Goal: Task Accomplishment & Management: Manage account settings

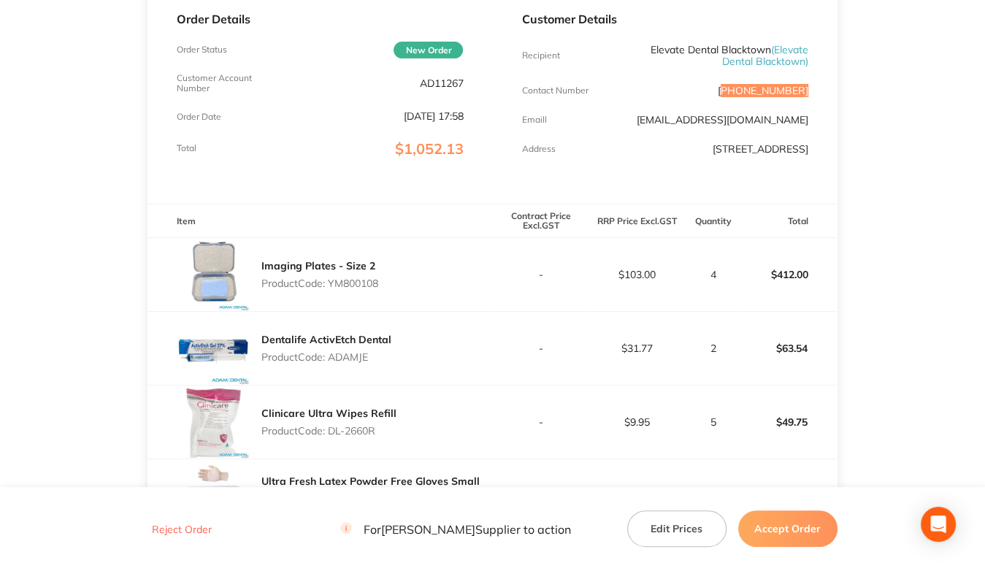
scroll to position [146, 0]
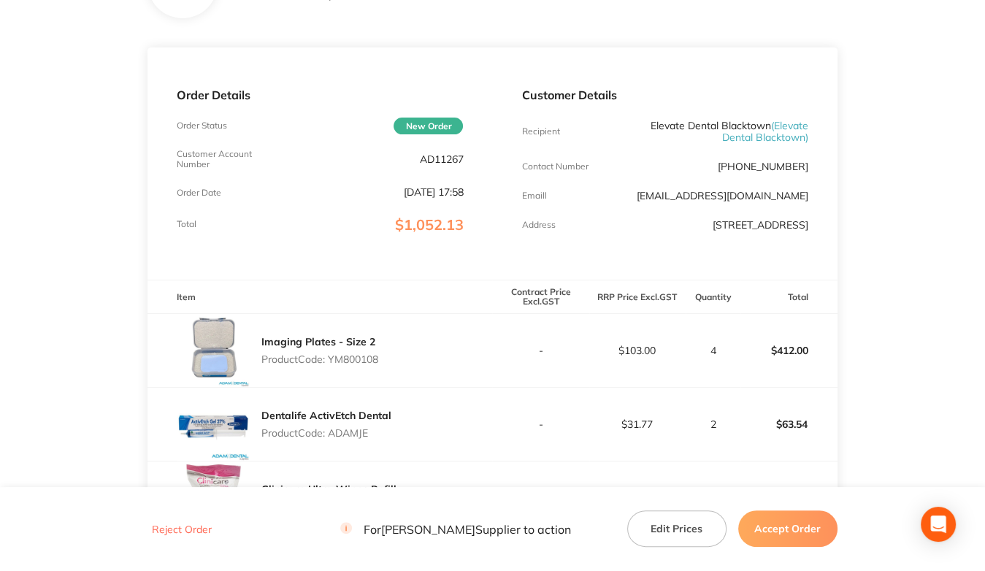
click at [436, 158] on p "AD11267" at bounding box center [441, 159] width 44 height 12
copy p "AD11267"
click at [367, 358] on p "Product Code: YM800108" at bounding box center [319, 359] width 117 height 12
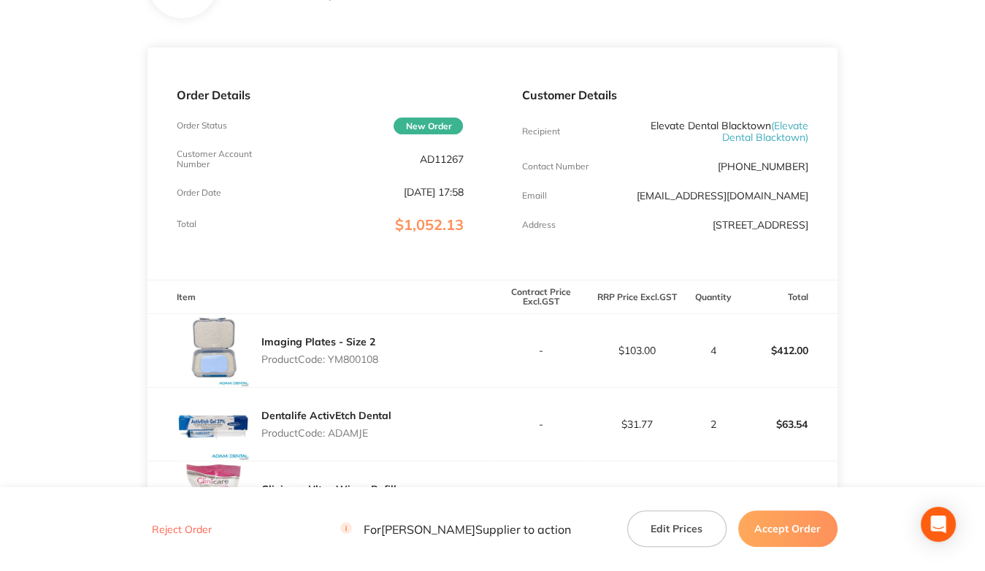
click at [367, 358] on p "Product Code: YM800108" at bounding box center [319, 359] width 117 height 12
copy p "YM800108"
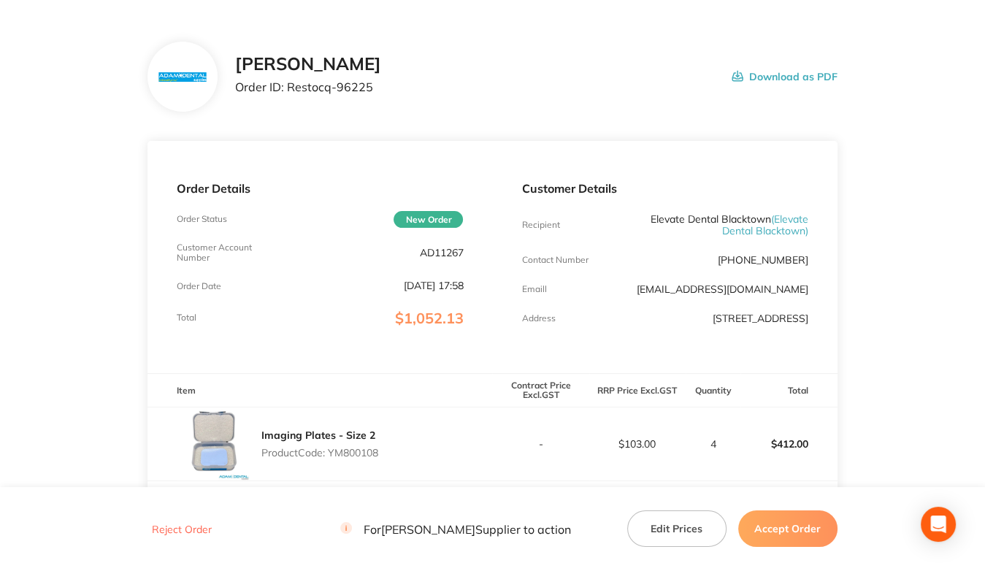
scroll to position [0, 0]
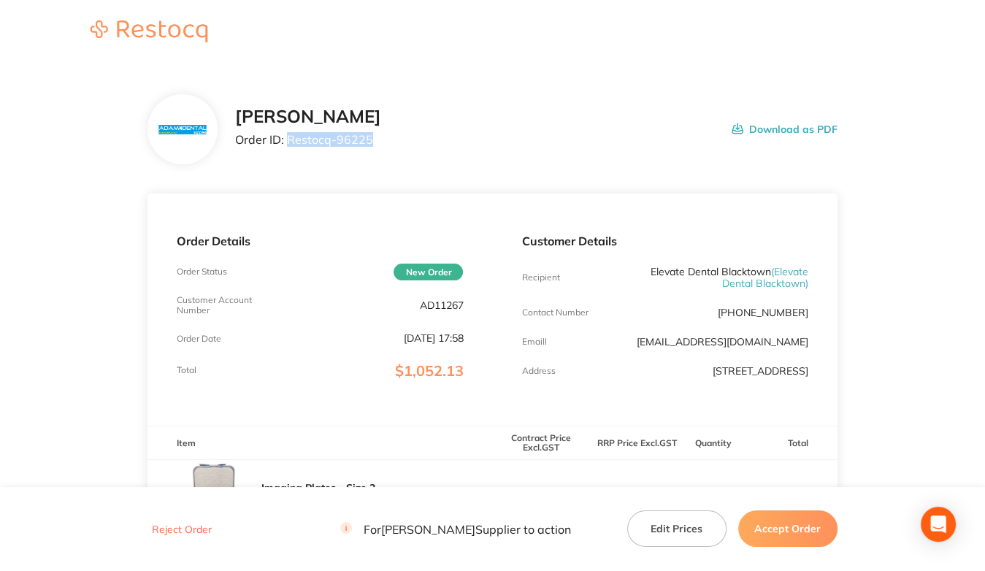
drag, startPoint x: 289, startPoint y: 137, endPoint x: 468, endPoint y: 144, distance: 178.9
click at [468, 144] on div "[PERSON_NAME] Order ID: Restocq- 96225 Download as PDF" at bounding box center [535, 129] width 601 height 45
copy p "Restocq- 96225"
click at [773, 524] on button "Accept Order" at bounding box center [787, 528] width 99 height 36
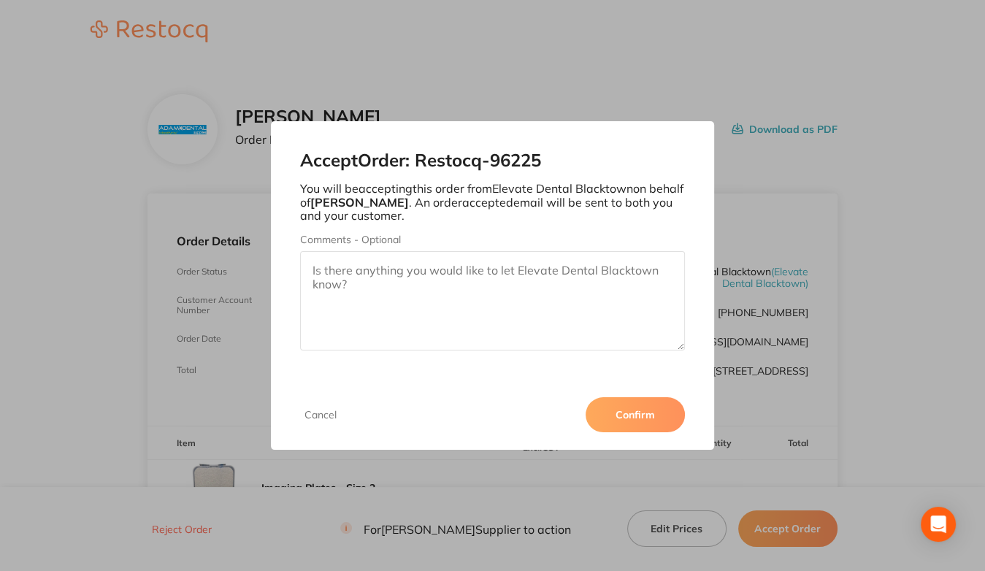
click at [628, 412] on button "Confirm" at bounding box center [634, 414] width 99 height 35
